Goal: Information Seeking & Learning: Check status

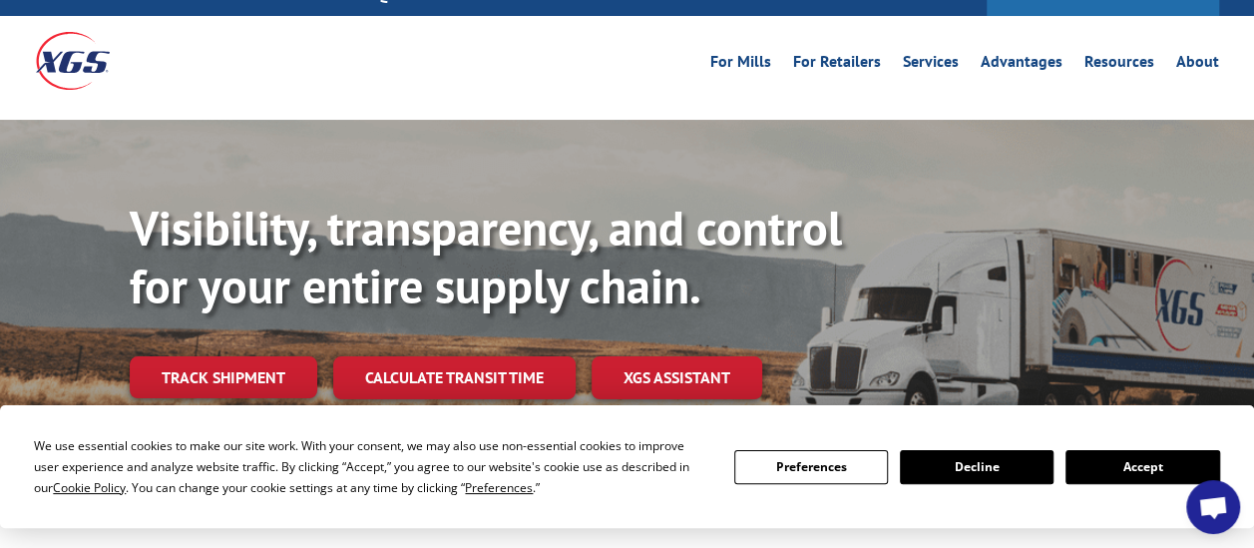
scroll to position [75, 0]
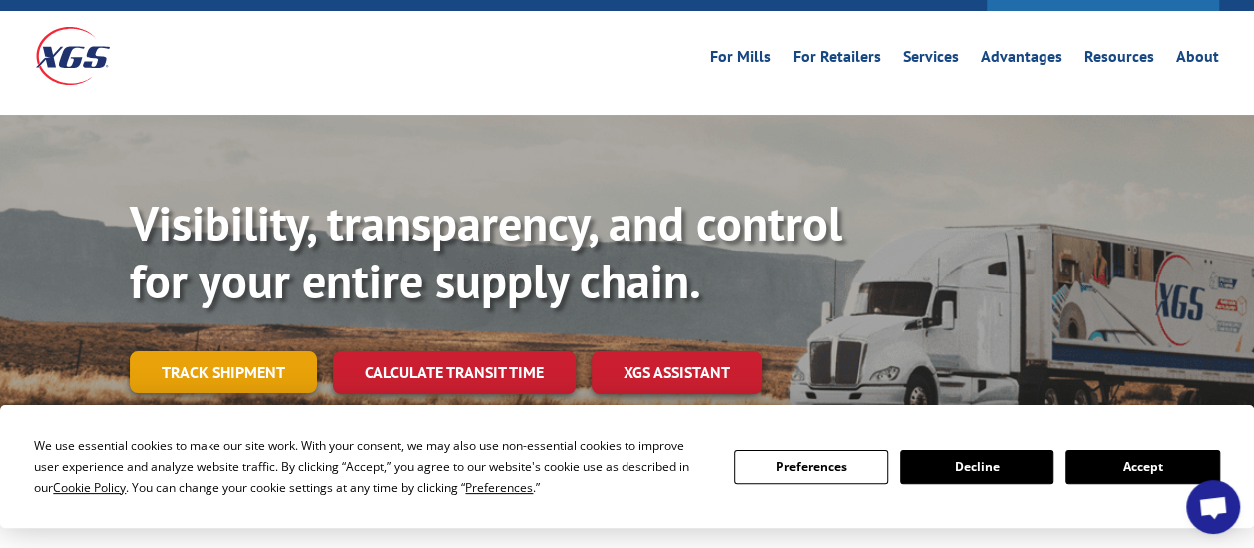
click at [208, 351] on link "Track shipment" at bounding box center [224, 372] width 188 height 42
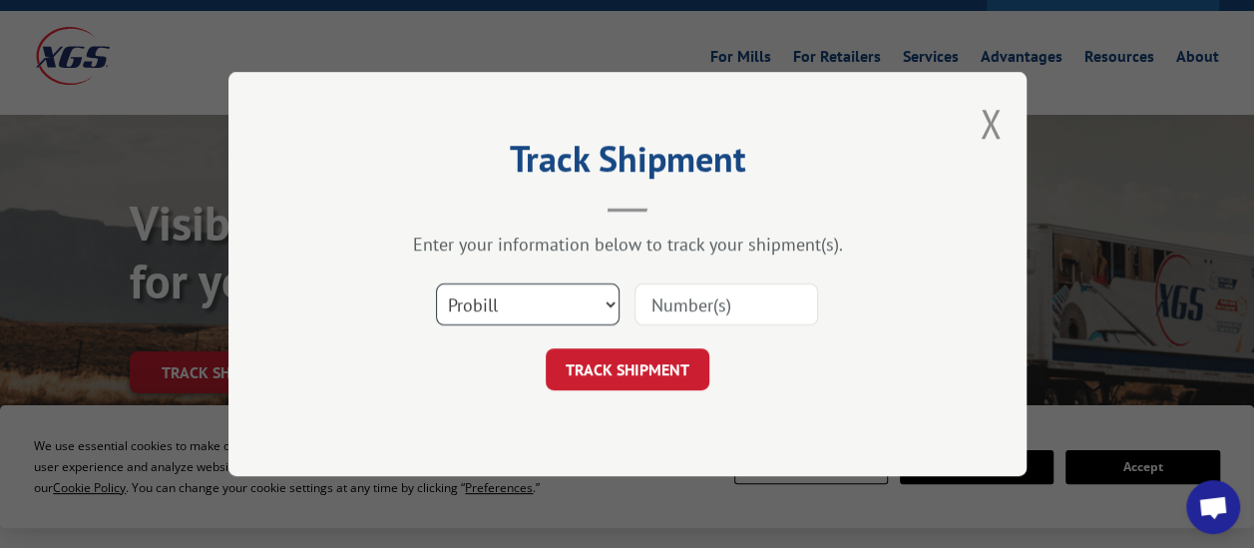
click at [612, 315] on select "Select category... Probill BOL PO" at bounding box center [528, 304] width 184 height 42
select select "bol"
click at [436, 283] on select "Select category... Probill BOL PO" at bounding box center [528, 304] width 184 height 42
click at [726, 295] on input at bounding box center [726, 304] width 184 height 42
type input "28402062"
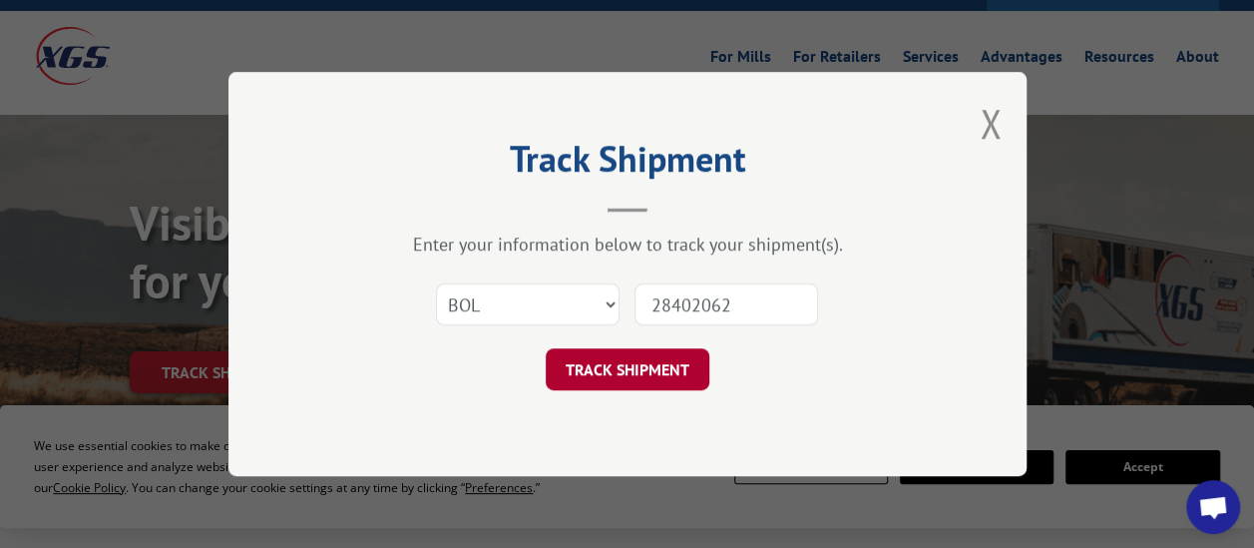
click at [642, 374] on button "TRACK SHIPMENT" at bounding box center [628, 369] width 164 height 42
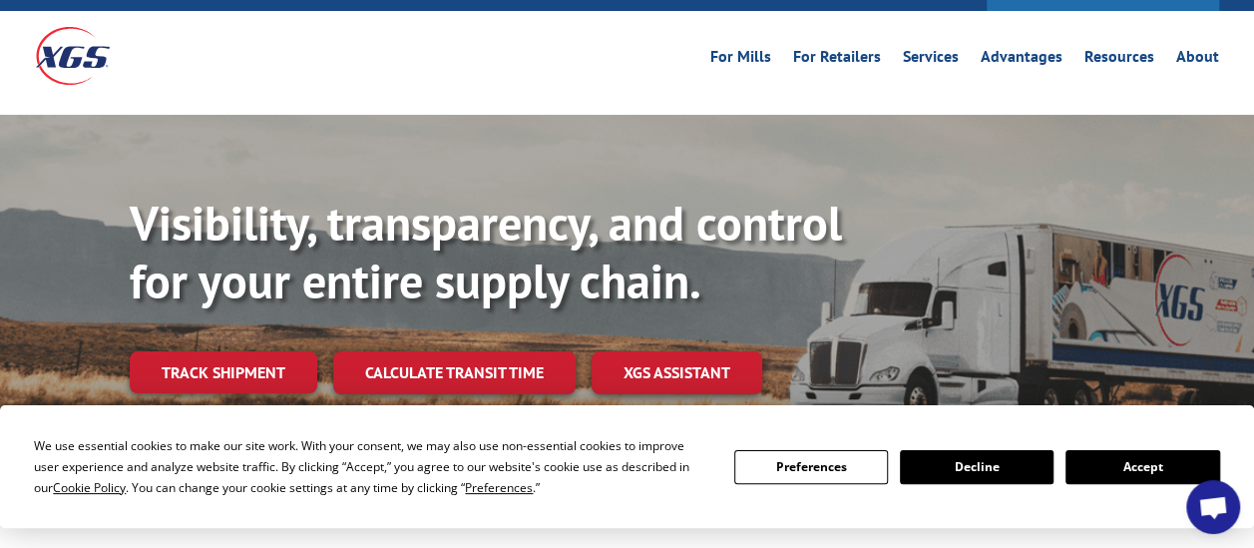
click at [1159, 469] on button "Accept" at bounding box center [1142, 467] width 154 height 34
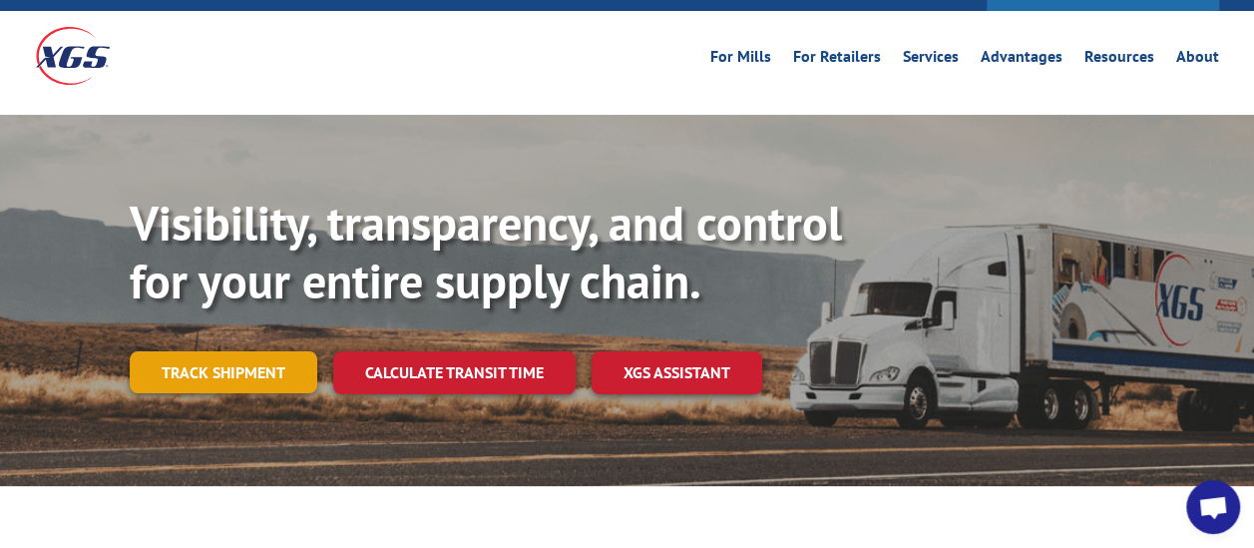
click at [225, 351] on link "Track shipment" at bounding box center [224, 372] width 188 height 42
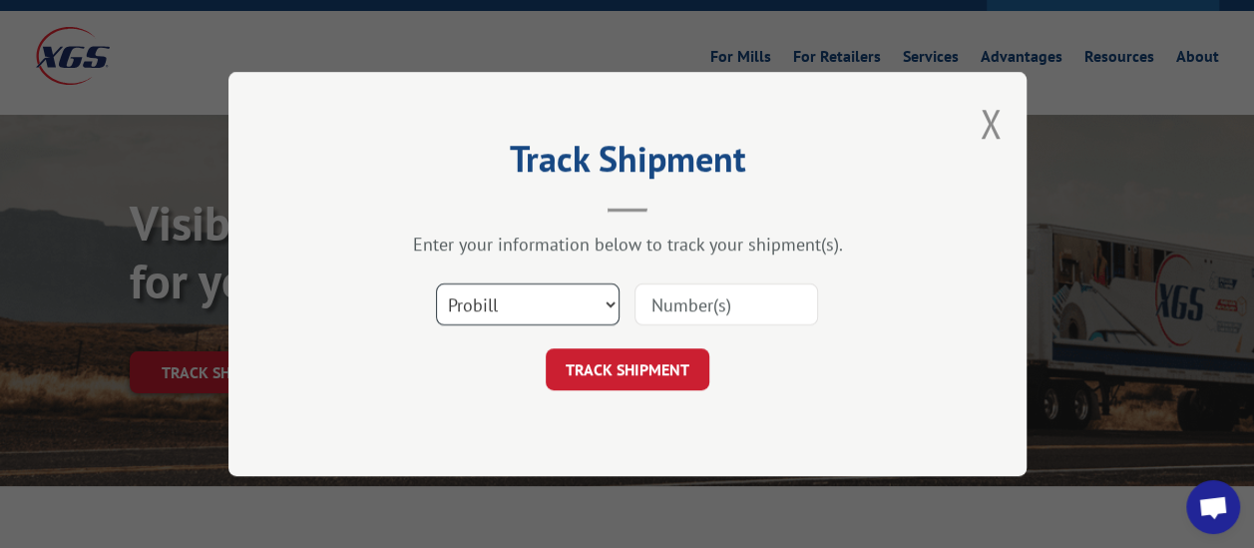
click at [609, 303] on select "Select category... Probill BOL PO" at bounding box center [528, 304] width 184 height 42
select select "bol"
click at [436, 283] on select "Select category... Probill BOL PO" at bounding box center [528, 304] width 184 height 42
click at [796, 311] on input at bounding box center [726, 304] width 184 height 42
type input "2840262"
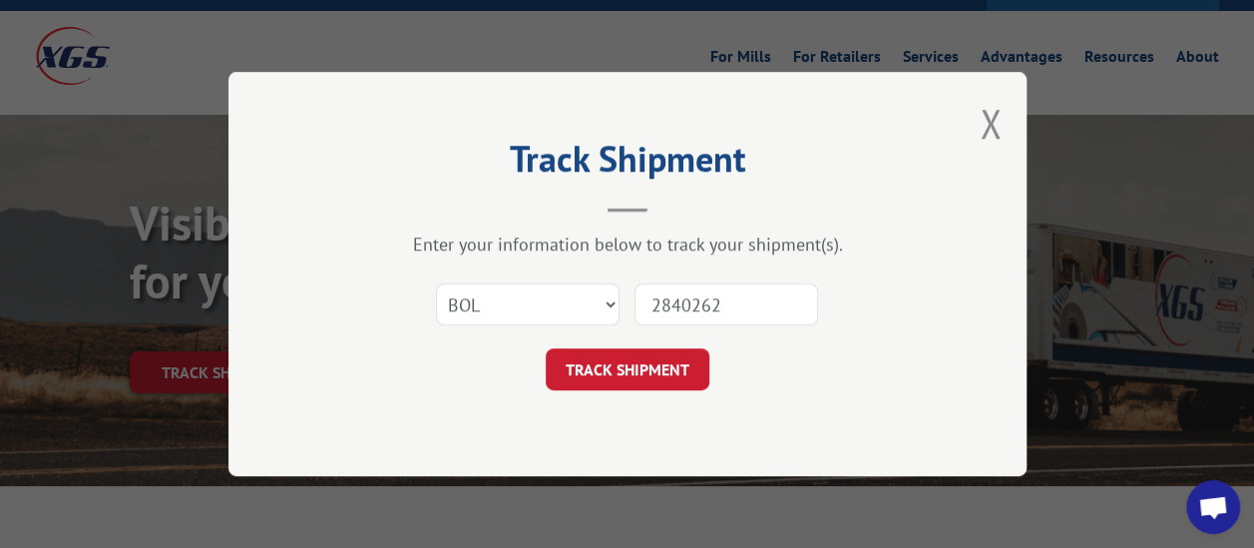
click button "TRACK SHIPMENT" at bounding box center [628, 369] width 164 height 42
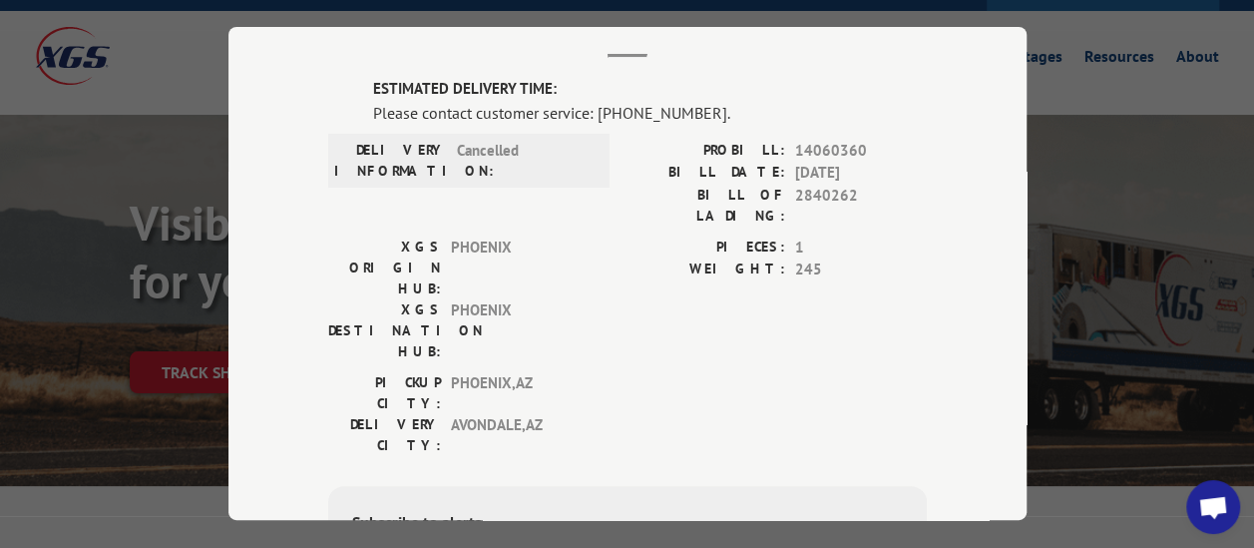
scroll to position [111, 0]
